Goal: Contribute content

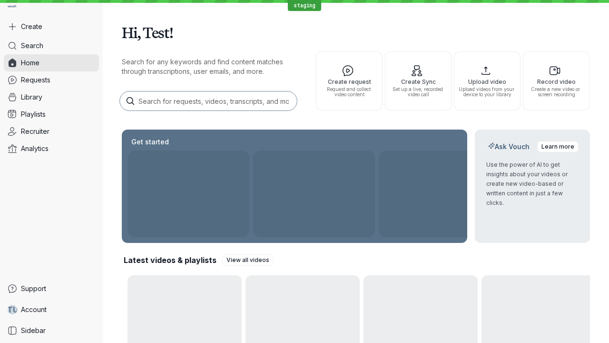
click at [51, 27] on button "Create" at bounding box center [51, 26] width 95 height 17
